Goal: Find specific page/section: Find specific page/section

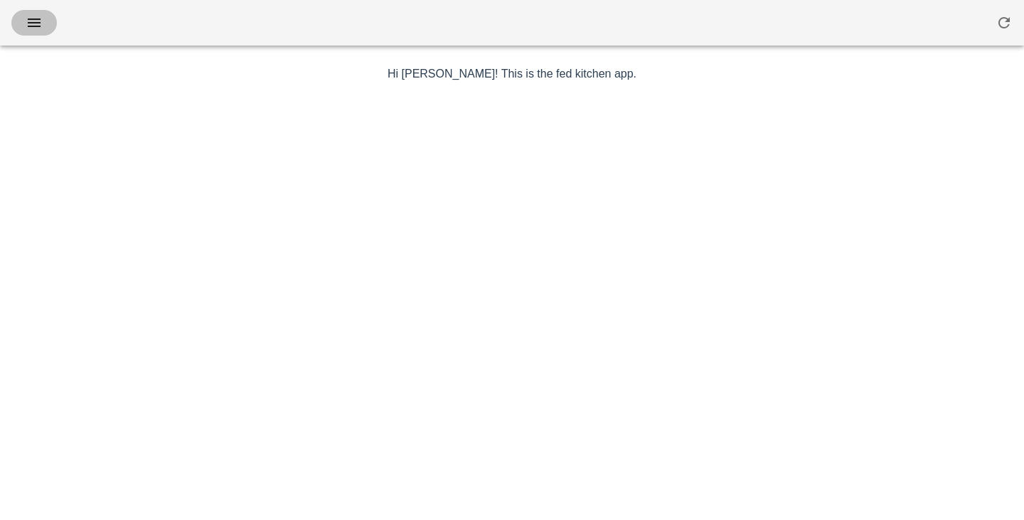
click at [43, 26] on span "button" at bounding box center [34, 22] width 23 height 17
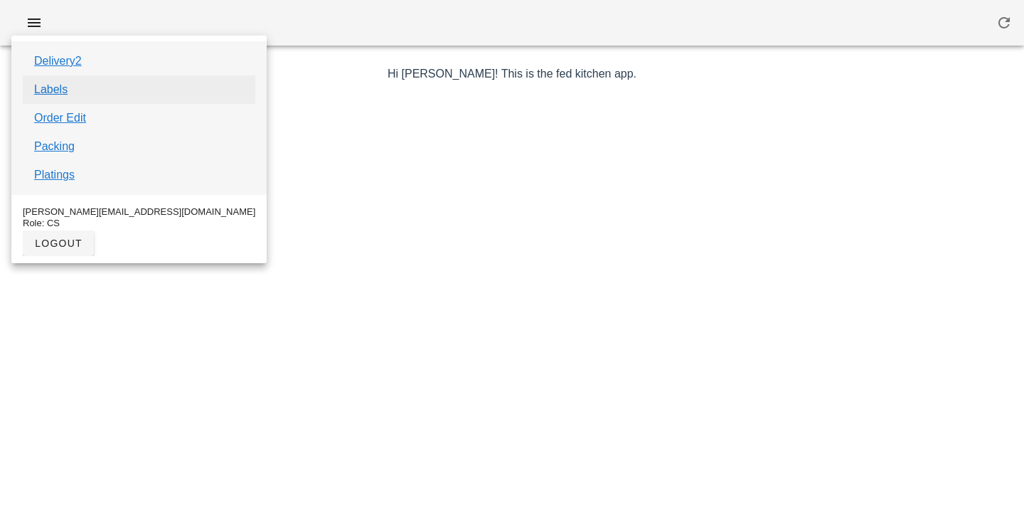
click at [62, 95] on link "Labels" at bounding box center [50, 89] width 33 height 17
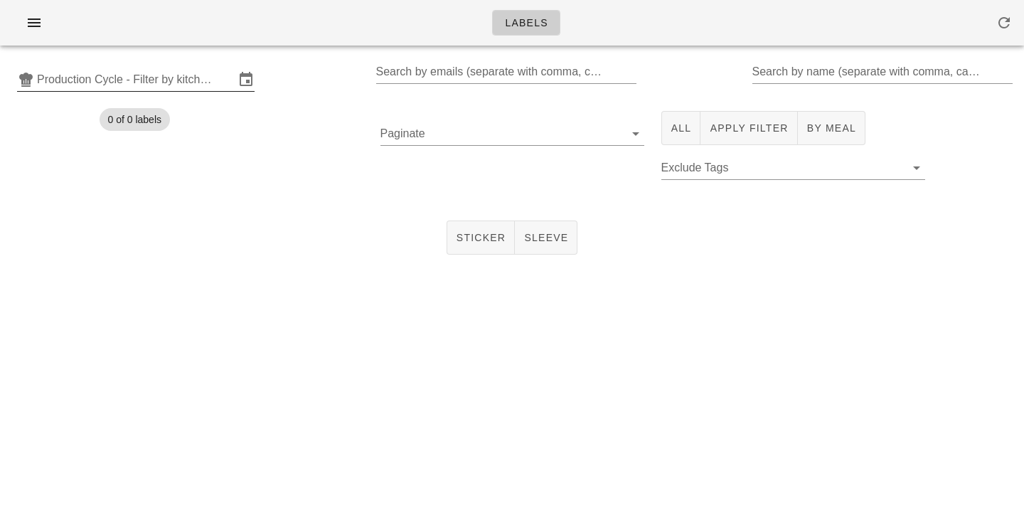
click at [107, 77] on input "Production Cycle - Filter by kitchen production schedules" at bounding box center [136, 79] width 198 height 23
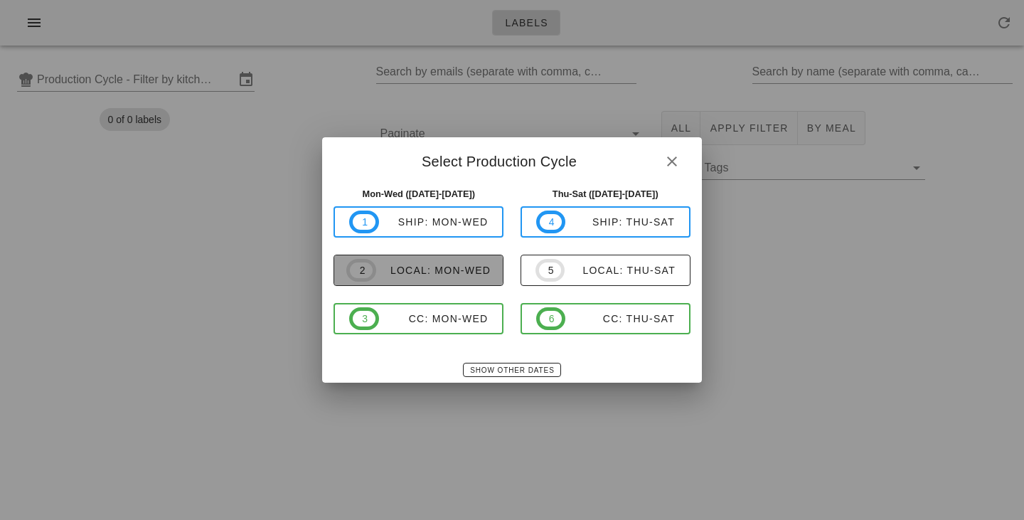
click at [392, 270] on div "local: Mon-Wed" at bounding box center [433, 269] width 114 height 11
type input "local: Mon-Wed ([DATE]-[DATE])"
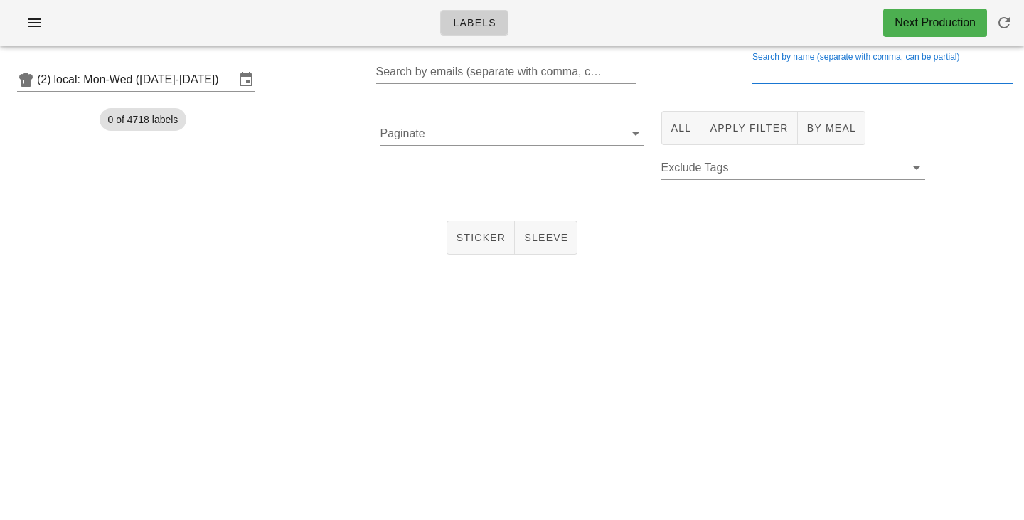
click at [770, 71] on input "Search by name (separate with comma, can be partial)" at bounding box center [881, 71] width 258 height 23
type input "extra"
click at [667, 133] on button "All" at bounding box center [681, 128] width 40 height 34
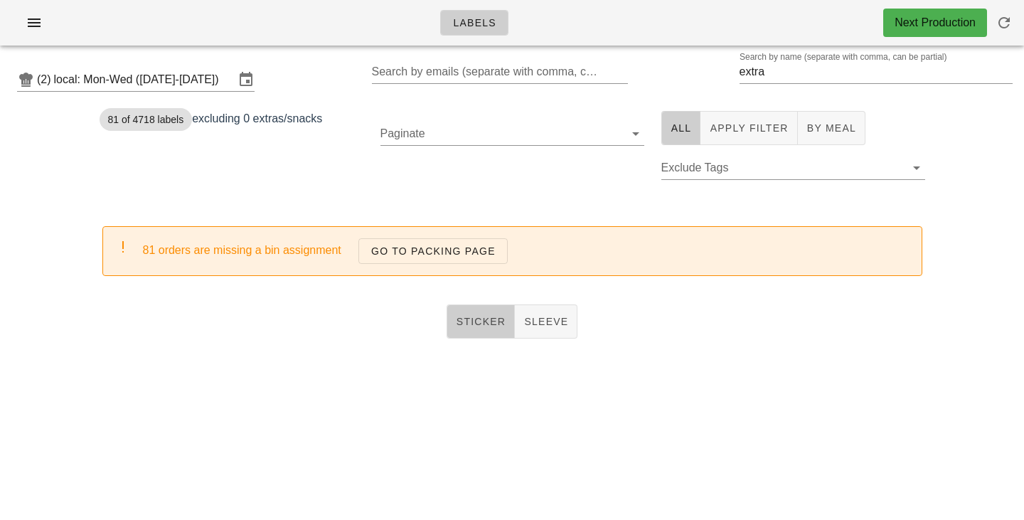
click at [490, 317] on span "Sticker" at bounding box center [481, 321] width 50 height 11
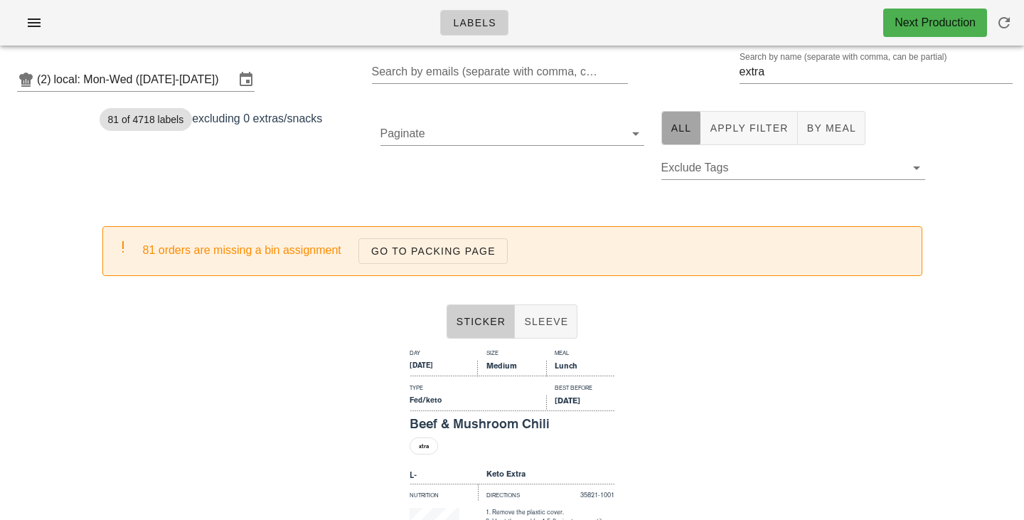
click at [678, 127] on span "All" at bounding box center [680, 127] width 21 height 11
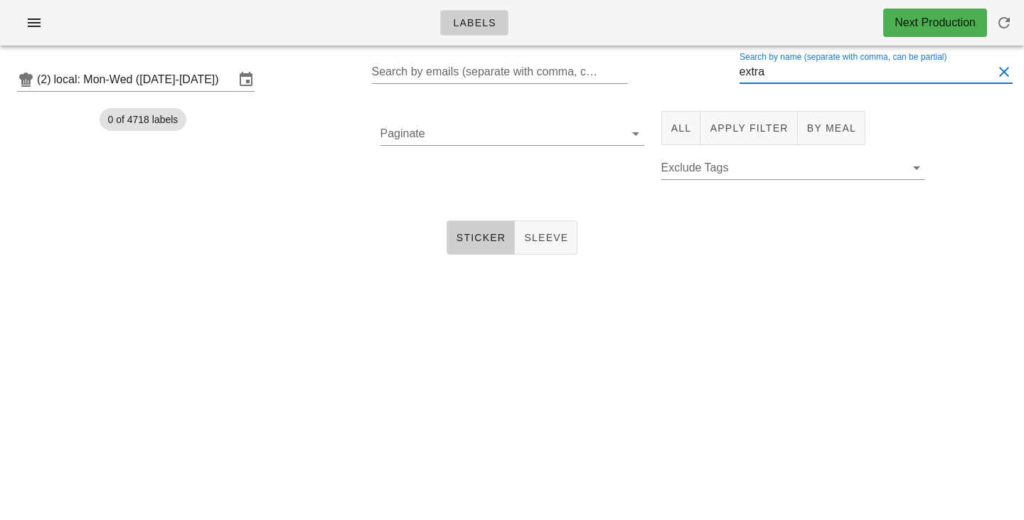
drag, startPoint x: 788, startPoint y: 75, endPoint x: 642, endPoint y: 73, distance: 146.4
click at [739, 73] on input "extra" at bounding box center [866, 71] width 254 height 23
click at [470, 235] on span "Sticker" at bounding box center [481, 237] width 50 height 11
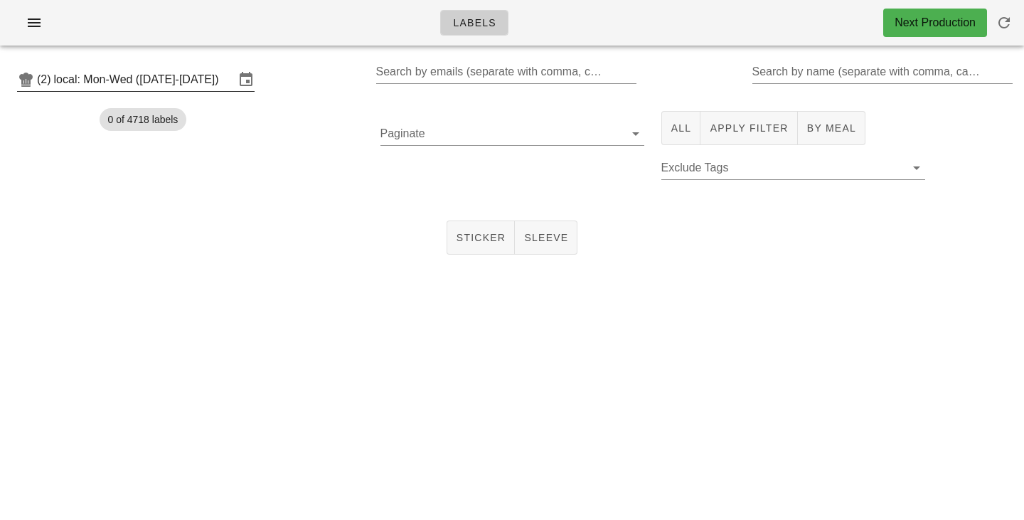
click at [126, 74] on input "local: Mon-Wed ([DATE]-[DATE])" at bounding box center [144, 79] width 181 height 23
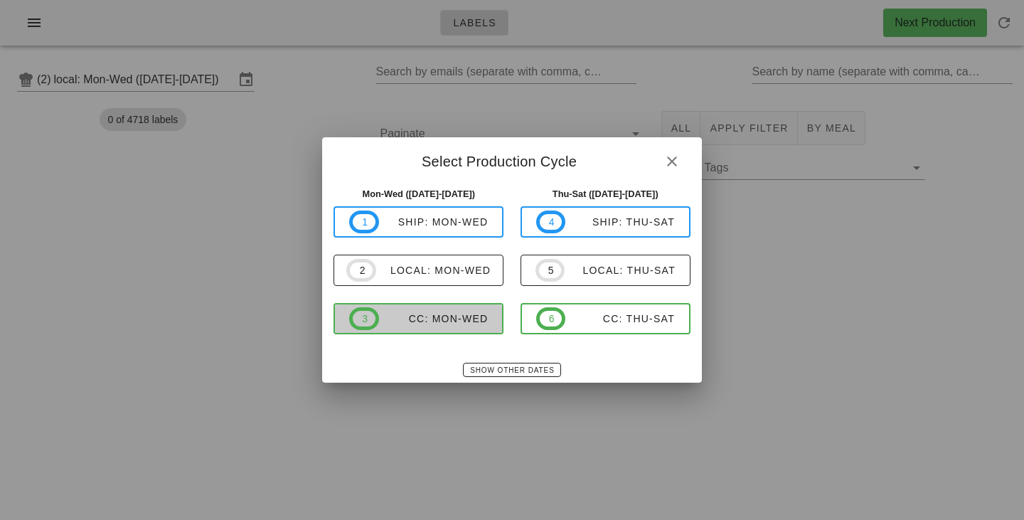
click at [389, 323] on div "CC: Mon-Wed" at bounding box center [433, 318] width 109 height 11
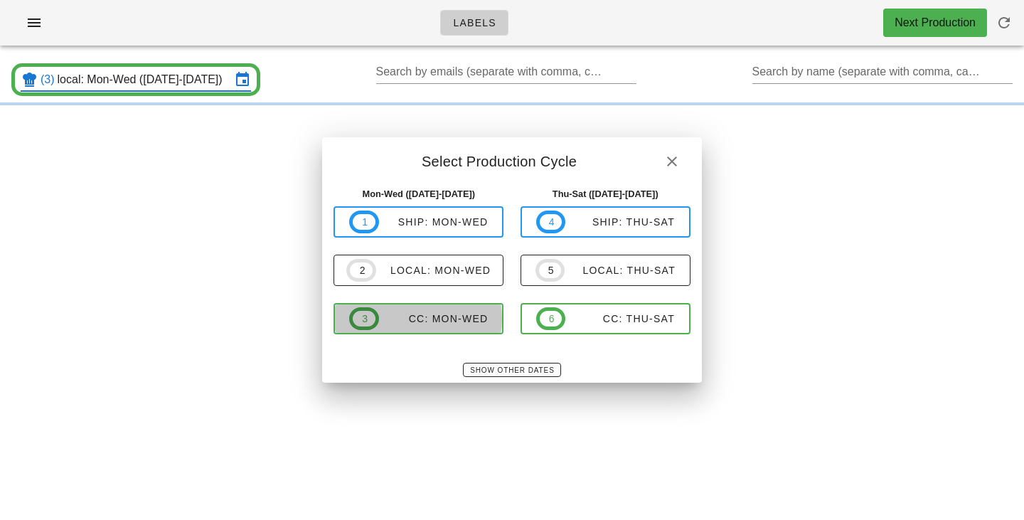
type input "CC: Mon-Wed (Oct 6-Oct 8)"
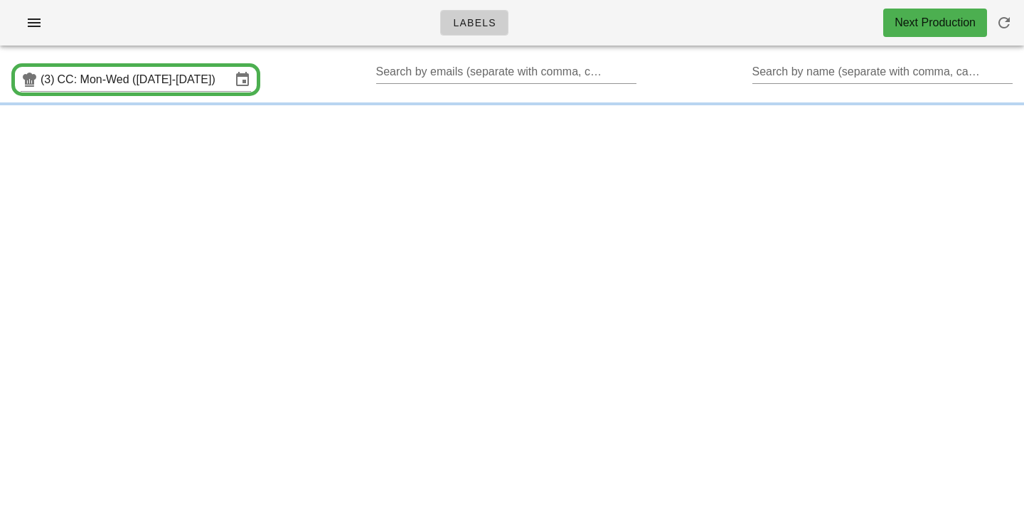
click at [378, 321] on div "Labels Next Production (3) CC: Mon-Wed (Oct 6-Oct 8) Search by emails (separate…" at bounding box center [512, 260] width 1024 height 520
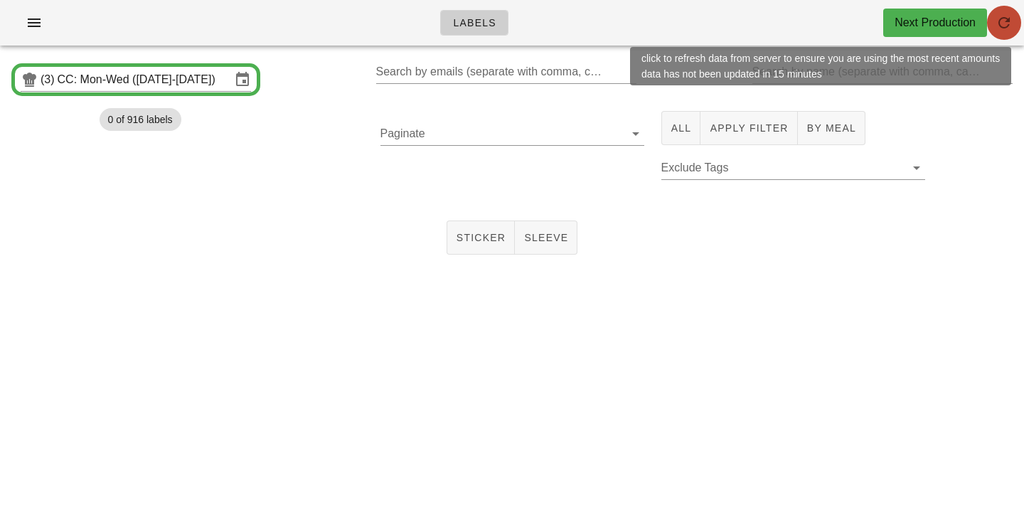
click at [998, 29] on icon "button" at bounding box center [1003, 22] width 17 height 17
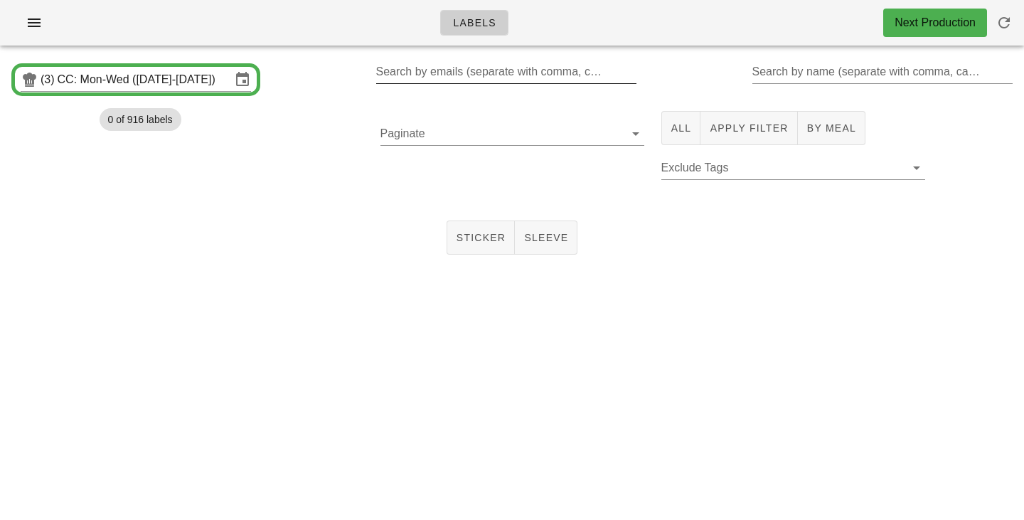
click at [466, 77] on input "Search by emails (separate with comma, can be partial)" at bounding box center [505, 71] width 258 height 23
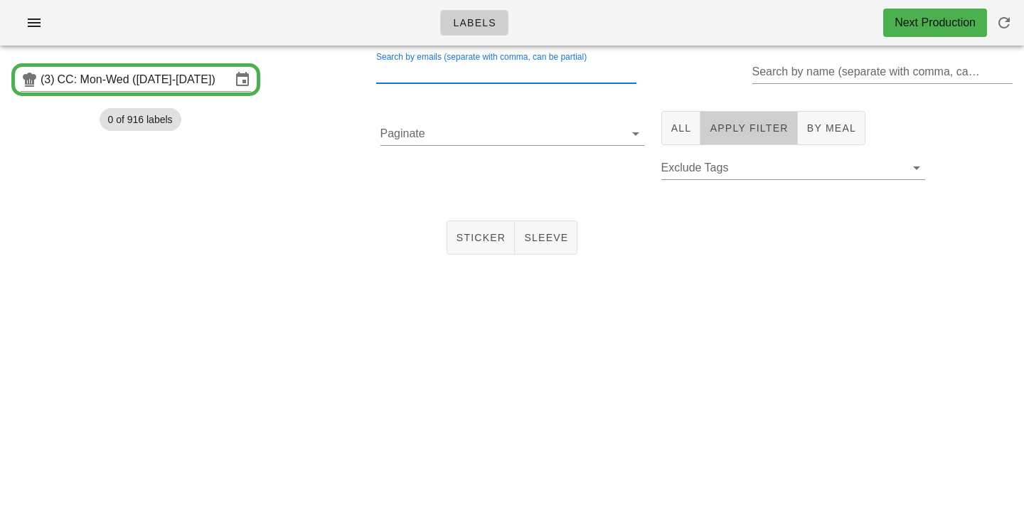
click at [739, 125] on span "Apply Filter" at bounding box center [748, 127] width 79 height 11
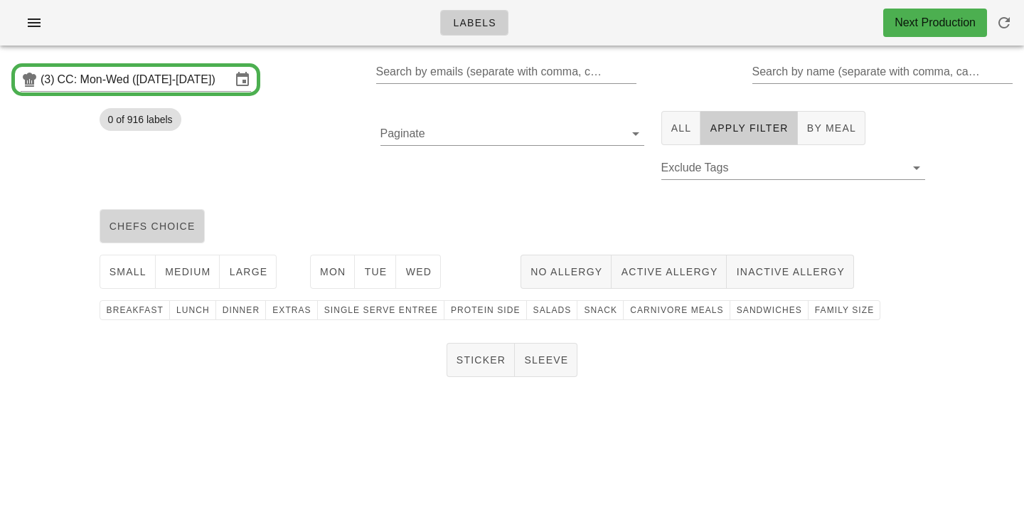
click at [177, 227] on span "chefs choice" at bounding box center [152, 225] width 87 height 11
click at [183, 264] on button "medium" at bounding box center [188, 271] width 65 height 34
click at [336, 277] on span "Mon" at bounding box center [332, 271] width 27 height 11
click at [368, 277] on span "Tue" at bounding box center [374, 271] width 23 height 11
click at [438, 277] on button "Wed" at bounding box center [418, 271] width 45 height 34
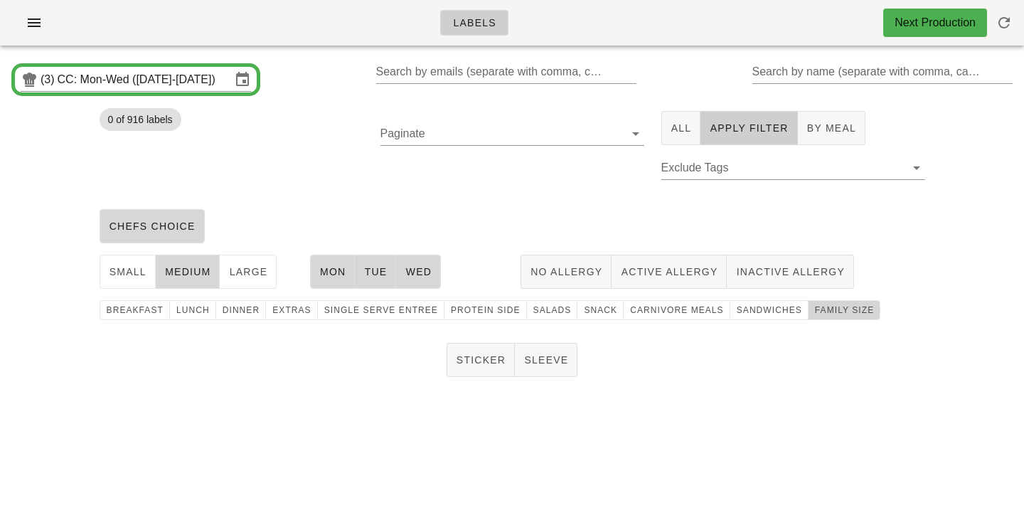
click at [830, 308] on span "family size" at bounding box center [844, 310] width 60 height 10
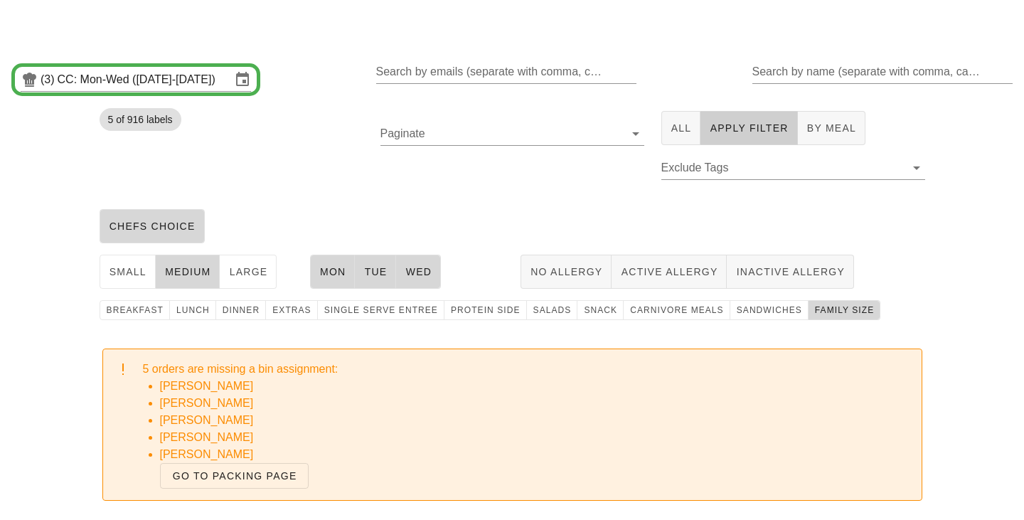
scroll to position [109, 0]
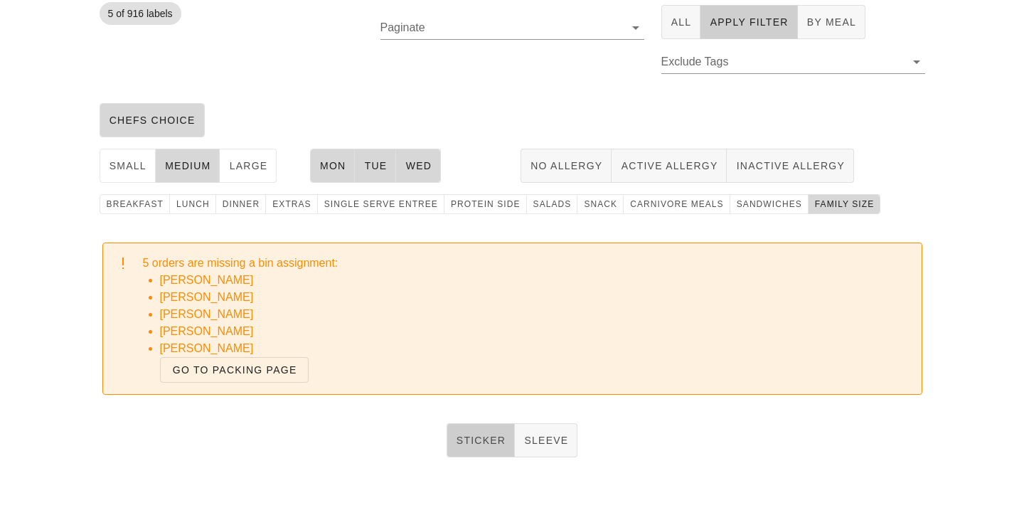
click at [484, 426] on button "Sticker" at bounding box center [480, 440] width 69 height 34
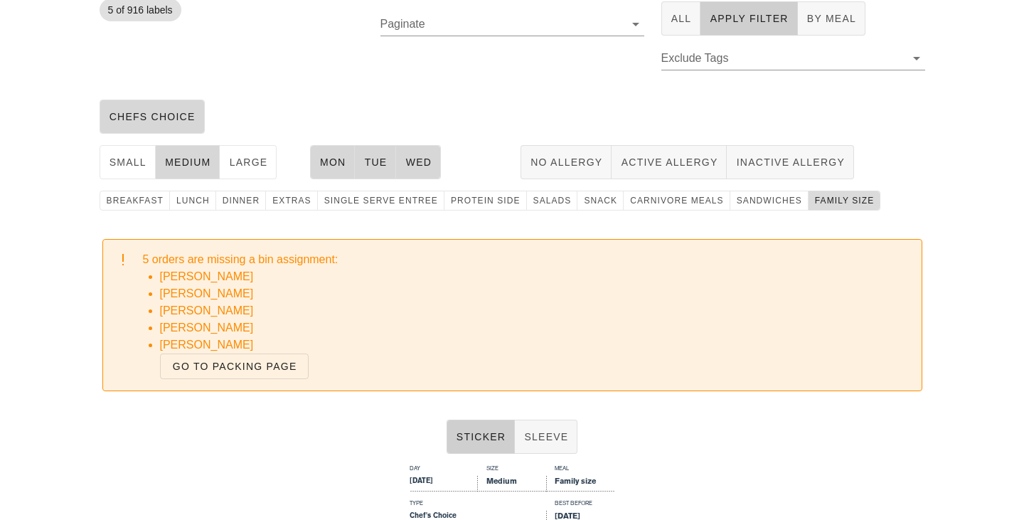
click at [831, 196] on span "family size" at bounding box center [844, 200] width 60 height 10
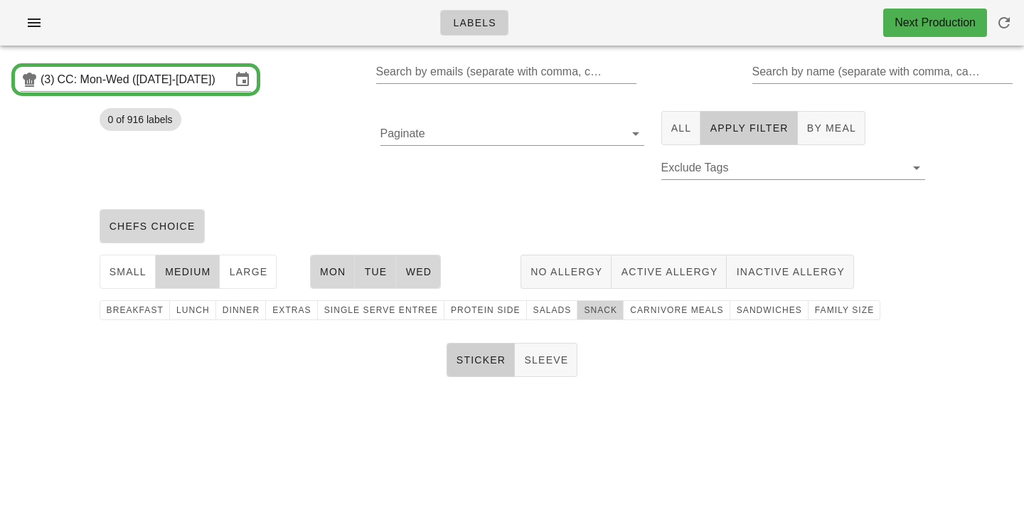
click at [583, 309] on span "snack" at bounding box center [600, 310] width 34 height 10
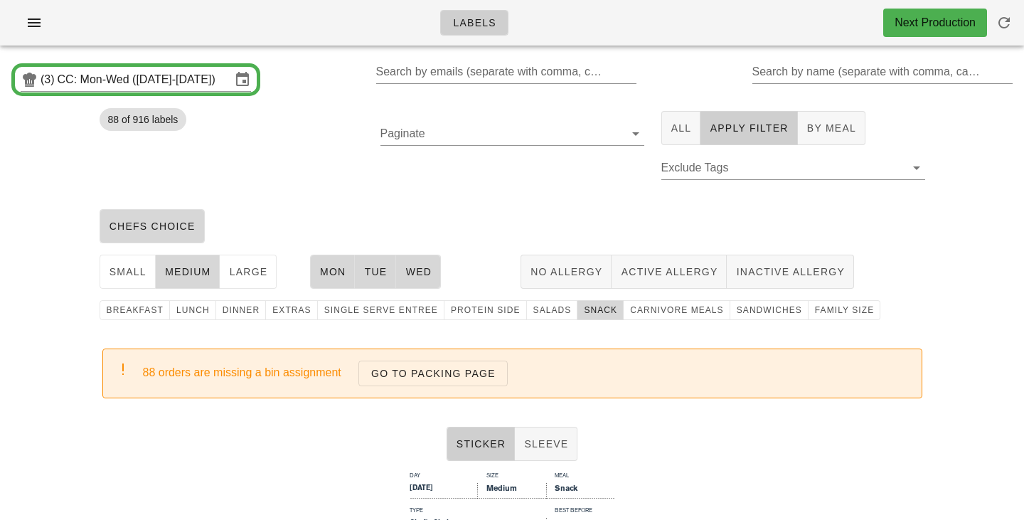
click at [581, 296] on div "breakfast lunch dinner extras single serve entree protein side Salads snack car…" at bounding box center [512, 309] width 842 height 31
click at [583, 313] on span "snack" at bounding box center [600, 310] width 34 height 10
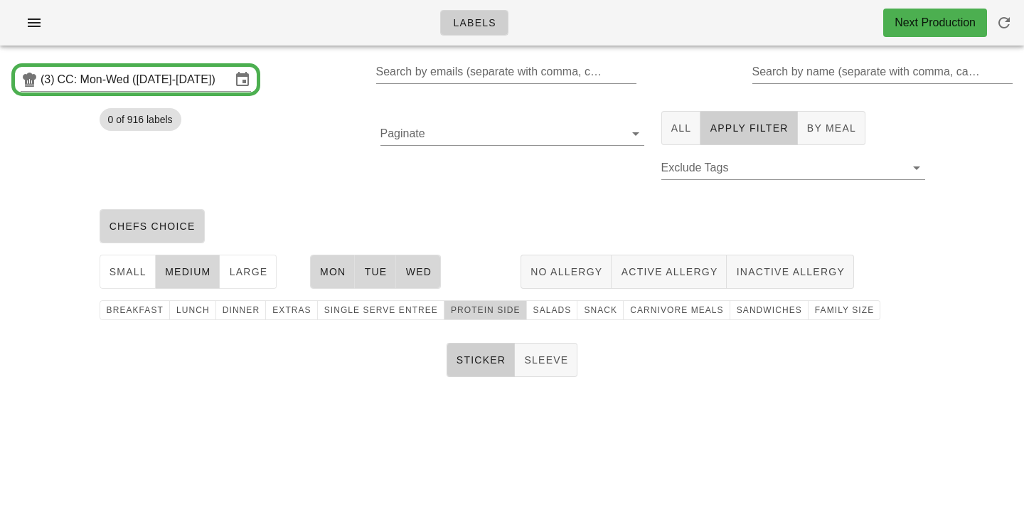
click at [475, 314] on span "protein side" at bounding box center [485, 310] width 70 height 10
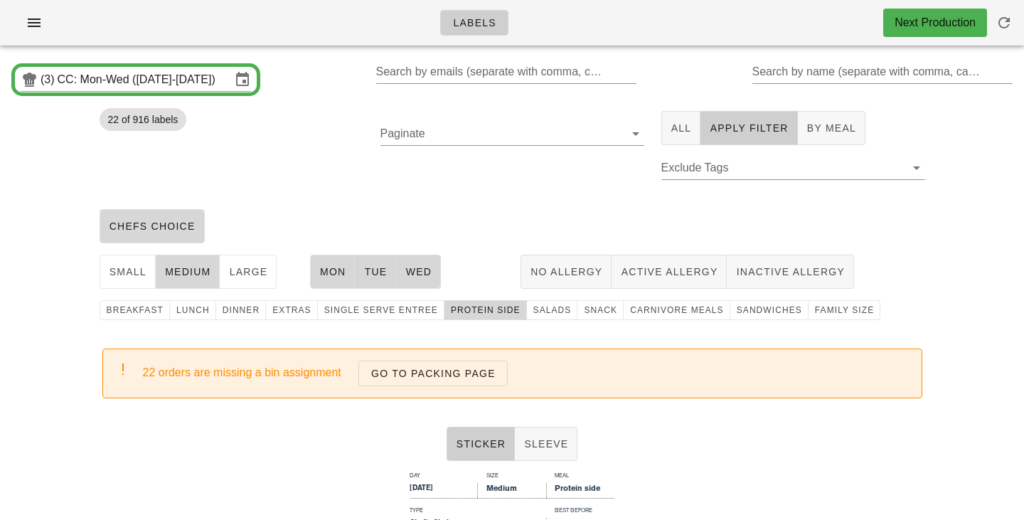
click at [499, 188] on div "Paginate" at bounding box center [512, 152] width 281 height 101
click at [584, 190] on div "Paginate" at bounding box center [512, 152] width 281 height 101
click at [570, 138] on input "Paginate" at bounding box center [500, 133] width 241 height 23
click at [709, 225] on div "chefs choice" at bounding box center [512, 225] width 842 height 45
click at [669, 213] on div "chefs choice" at bounding box center [512, 225] width 842 height 45
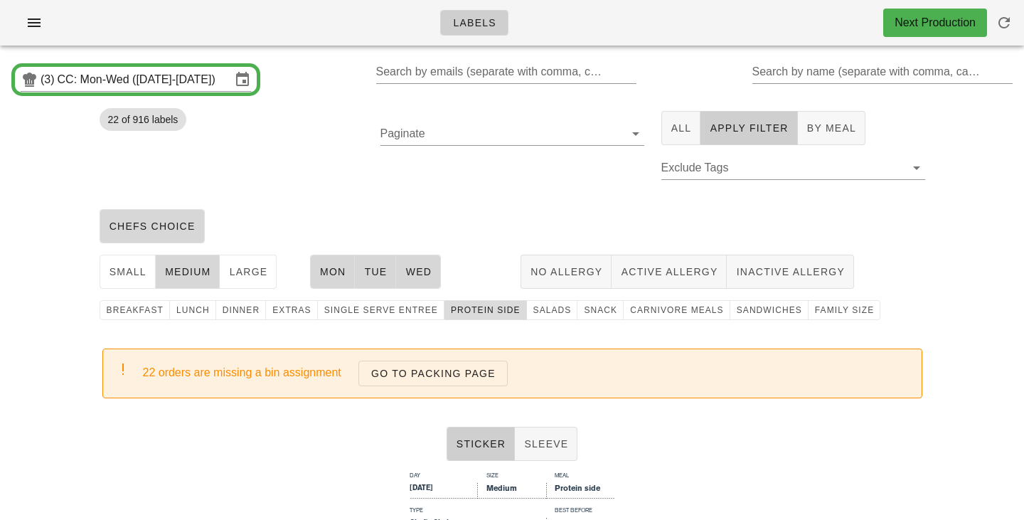
click at [450, 313] on span "protein side" at bounding box center [485, 310] width 70 height 10
